Goal: Task Accomplishment & Management: Complete application form

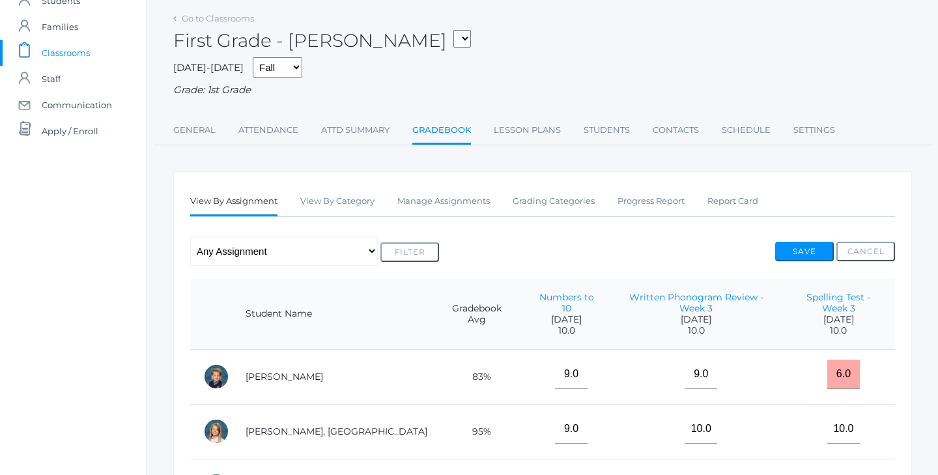
scroll to position [53, 0]
click at [249, 117] on link "Attendance" at bounding box center [268, 129] width 60 height 26
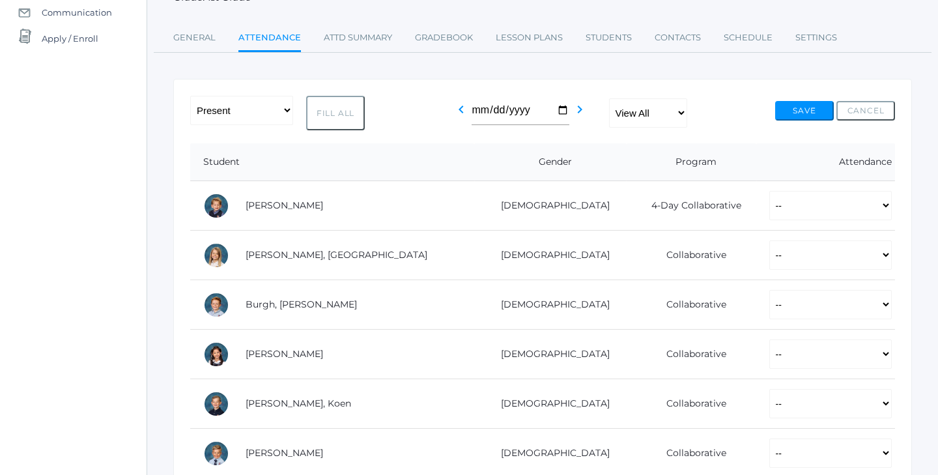
scroll to position [145, 0]
click at [347, 113] on button "Fill All" at bounding box center [335, 112] width 59 height 35
select select "P"
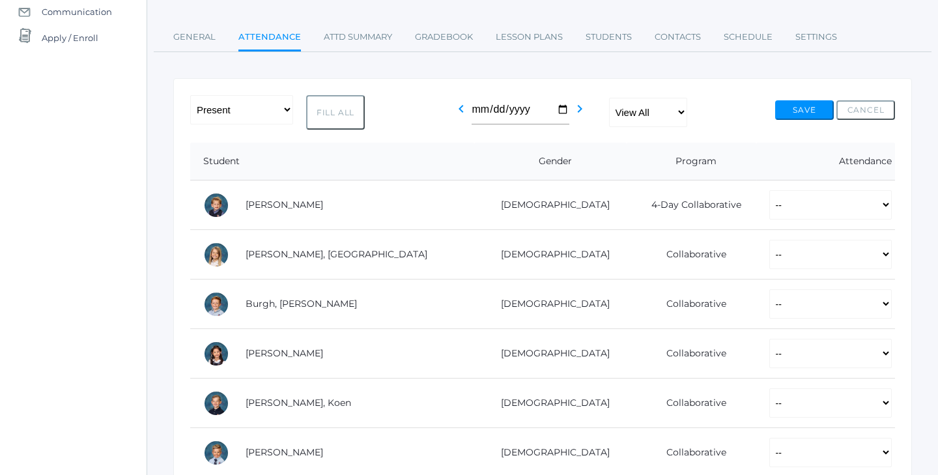
select select "P"
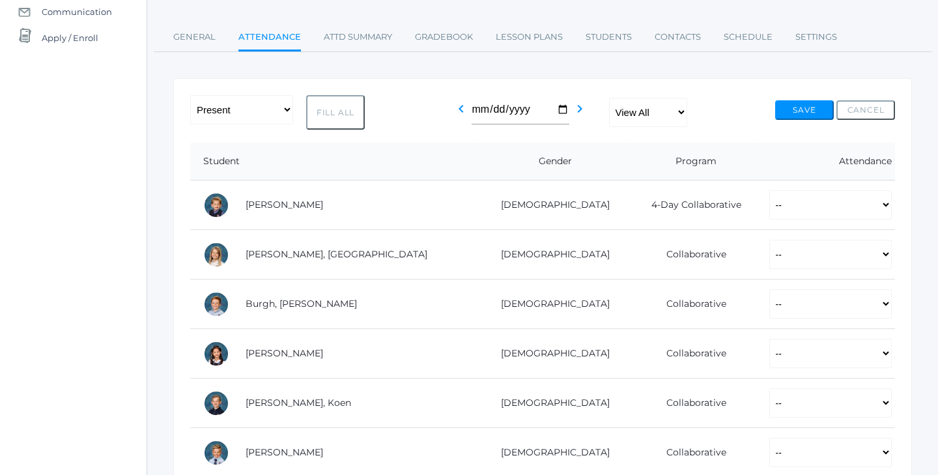
select select "P"
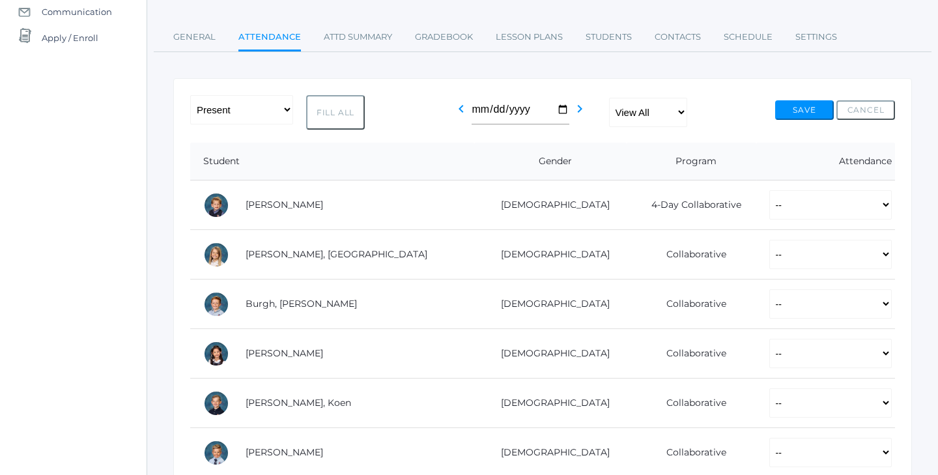
select select "P"
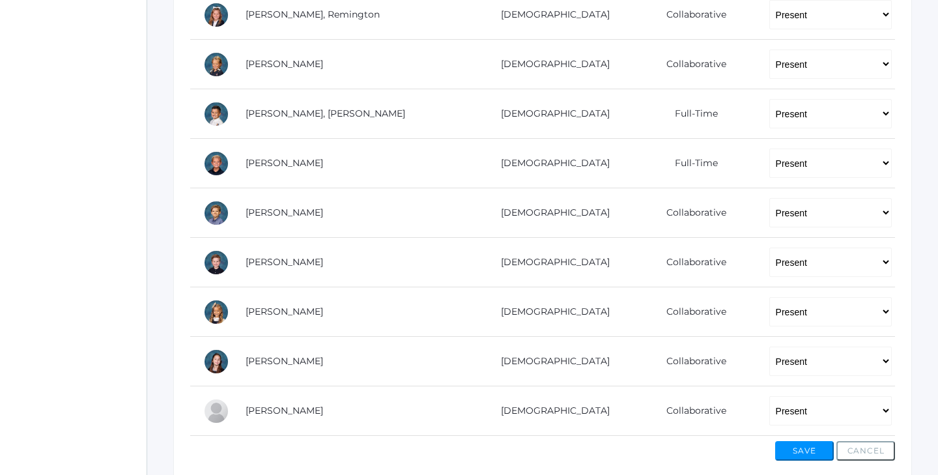
scroll to position [814, 0]
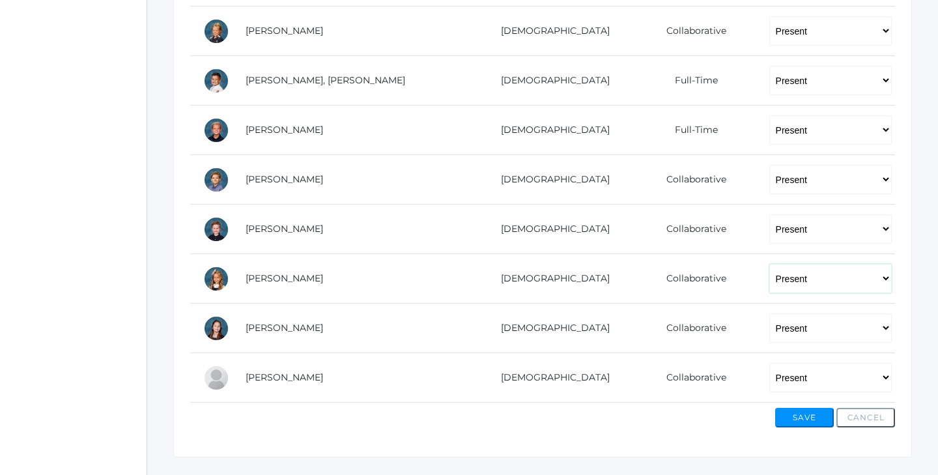
select select "AE"
click at [797, 414] on button "Save" at bounding box center [804, 418] width 59 height 20
